Goal: Use online tool/utility

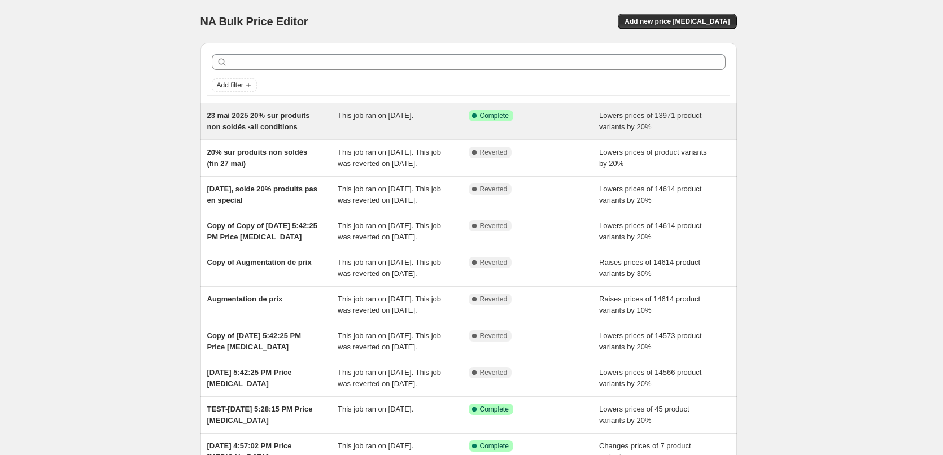
click at [286, 119] on span "23 mai 2025 20% sur produits non soldés -all conditions" at bounding box center [258, 121] width 103 height 20
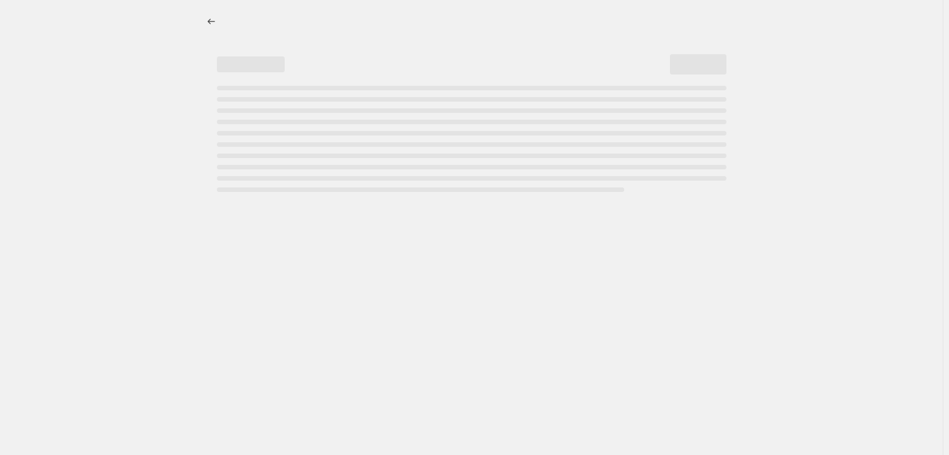
select select "percentage"
select select "collection"
select select "not_equal"
select select "collection"
select select "not_equal"
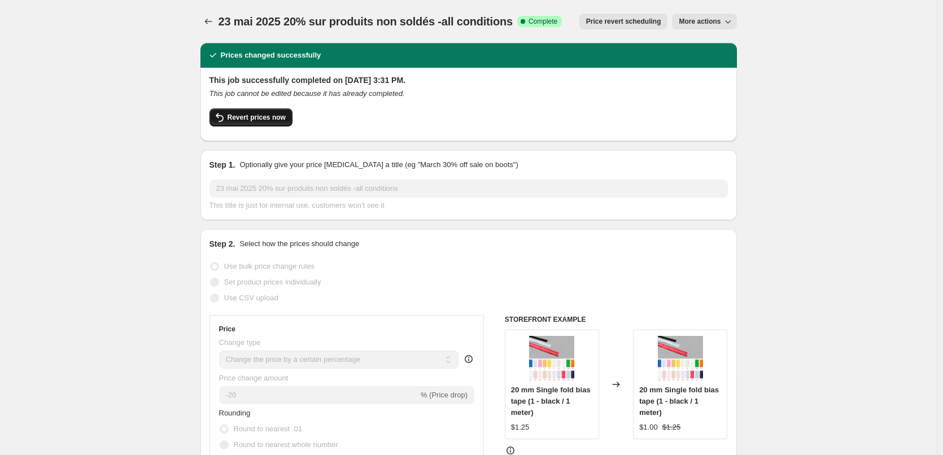
click at [247, 118] on span "Revert prices now" at bounding box center [257, 117] width 58 height 9
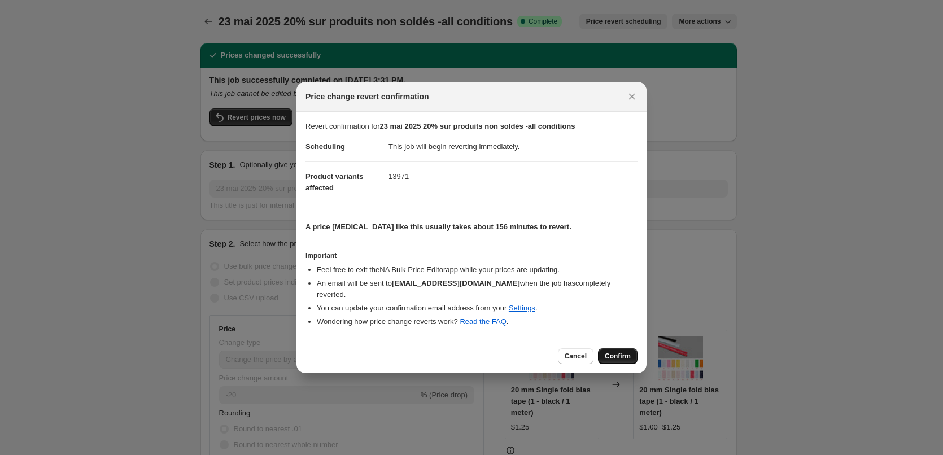
click at [617, 352] on span "Confirm" at bounding box center [618, 356] width 26 height 9
